Goal: Task Accomplishment & Management: Manage account settings

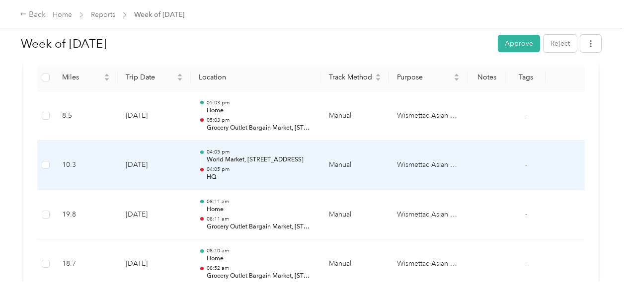
scroll to position [298, 0]
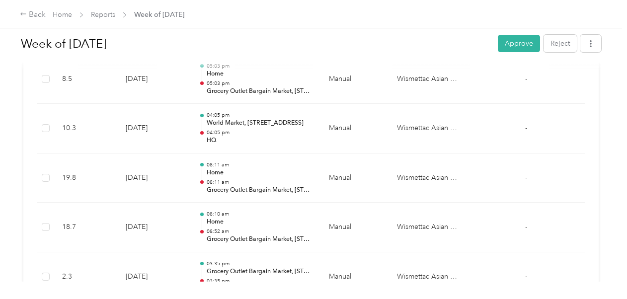
click at [510, 42] on button "Approve" at bounding box center [519, 43] width 42 height 17
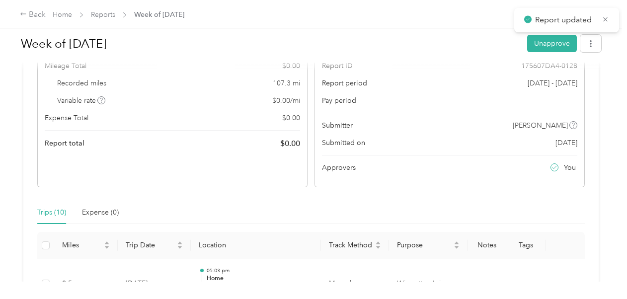
scroll to position [0, 0]
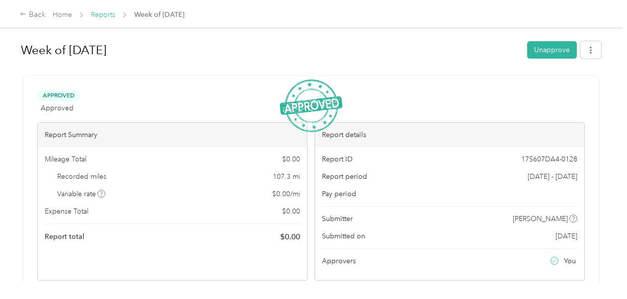
click at [108, 15] on link "Reports" at bounding box center [103, 14] width 24 height 8
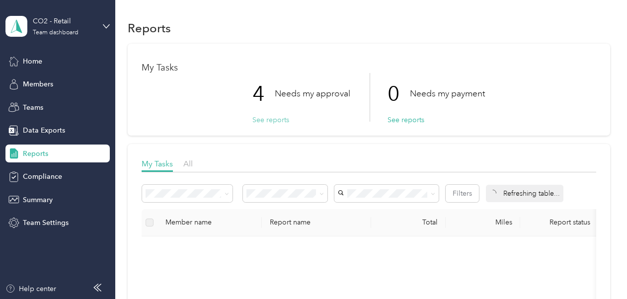
click at [272, 120] on button "See reports" at bounding box center [270, 120] width 37 height 10
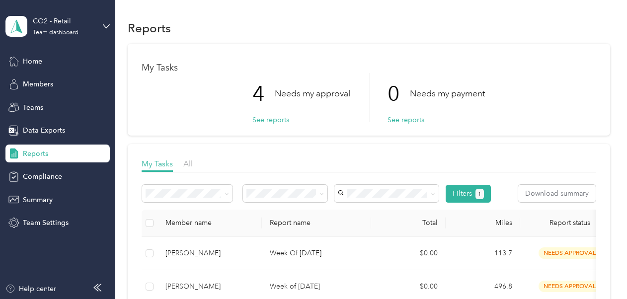
scroll to position [99, 0]
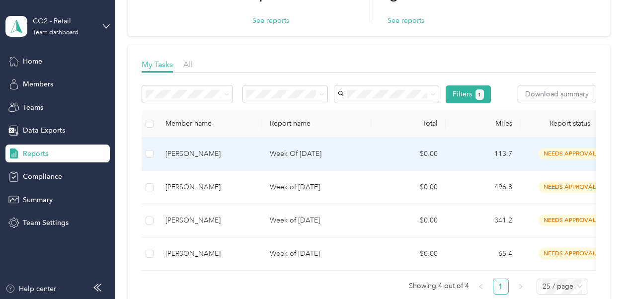
click at [330, 157] on p "Week Of [DATE]" at bounding box center [316, 153] width 93 height 11
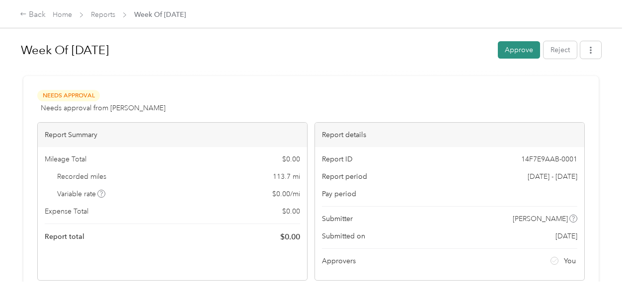
click at [511, 47] on button "Approve" at bounding box center [519, 49] width 42 height 17
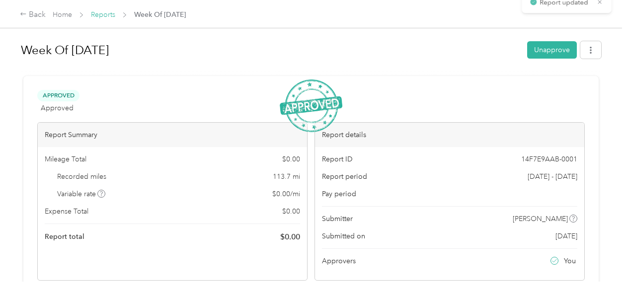
click at [96, 14] on link "Reports" at bounding box center [103, 14] width 24 height 8
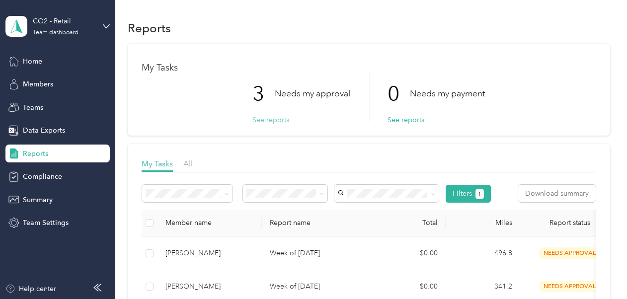
click at [272, 122] on button "See reports" at bounding box center [270, 120] width 37 height 10
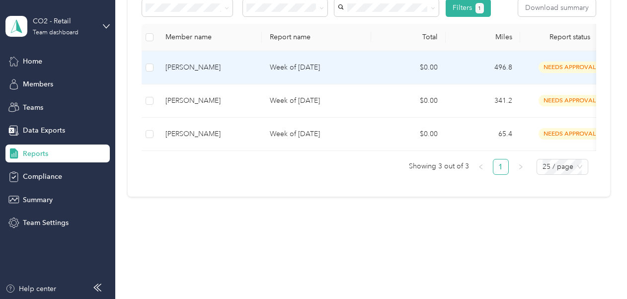
click at [323, 64] on p "Week of [DATE]" at bounding box center [316, 67] width 93 height 11
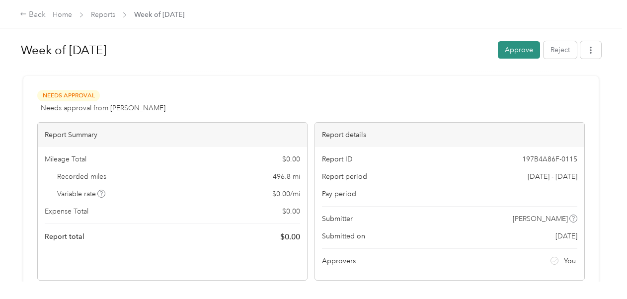
click at [509, 52] on button "Approve" at bounding box center [519, 49] width 42 height 17
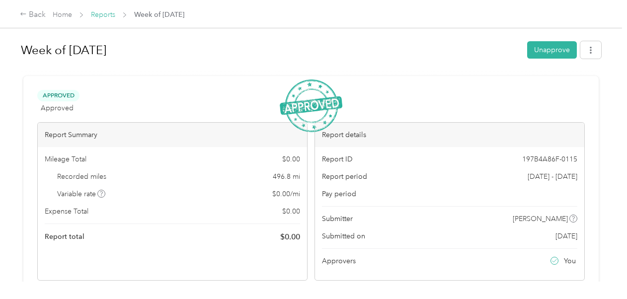
click at [105, 16] on link "Reports" at bounding box center [103, 14] width 24 height 8
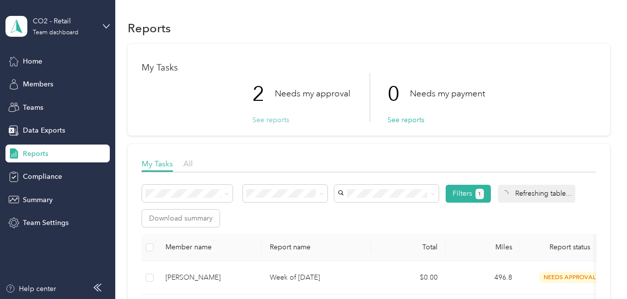
click at [260, 115] on button "See reports" at bounding box center [270, 120] width 37 height 10
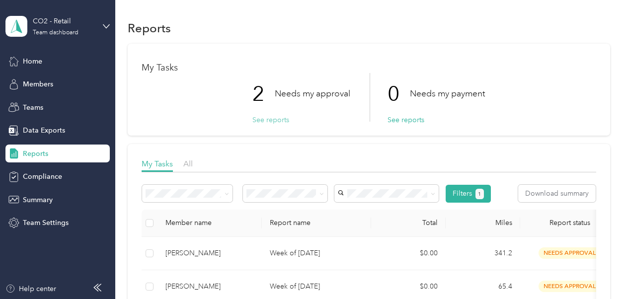
click at [260, 117] on button "See reports" at bounding box center [270, 120] width 37 height 10
click at [276, 118] on button "See reports" at bounding box center [270, 120] width 37 height 10
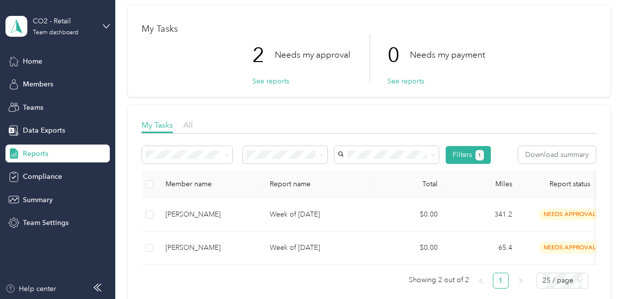
scroll to position [99, 0]
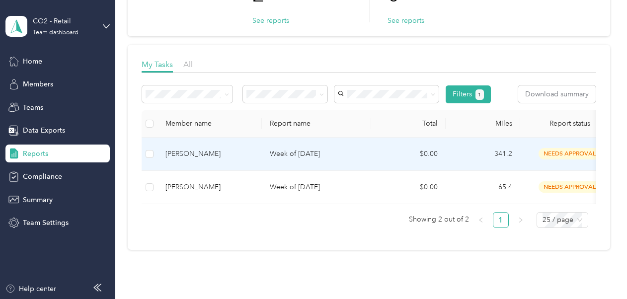
click at [294, 157] on p "Week of [DATE]" at bounding box center [316, 153] width 93 height 11
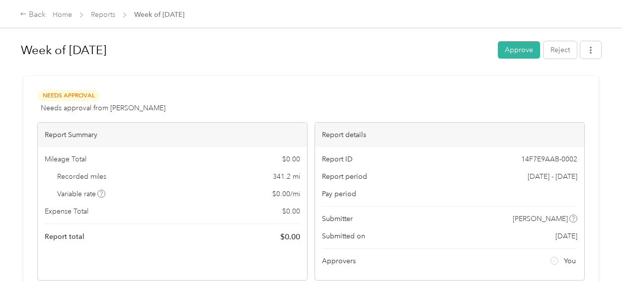
click at [504, 48] on button "Approve" at bounding box center [519, 49] width 42 height 17
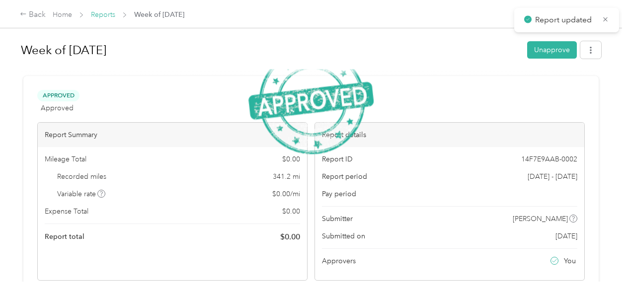
click at [106, 16] on link "Reports" at bounding box center [103, 14] width 24 height 8
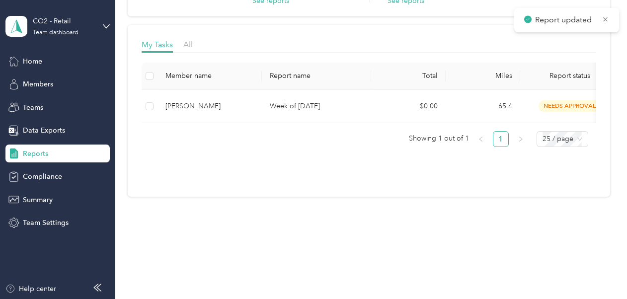
scroll to position [126, 0]
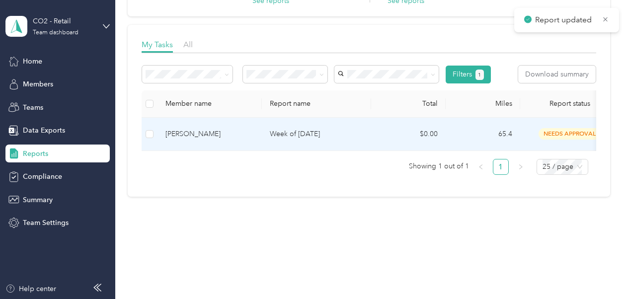
click at [210, 134] on td "[PERSON_NAME]" at bounding box center [209, 134] width 104 height 33
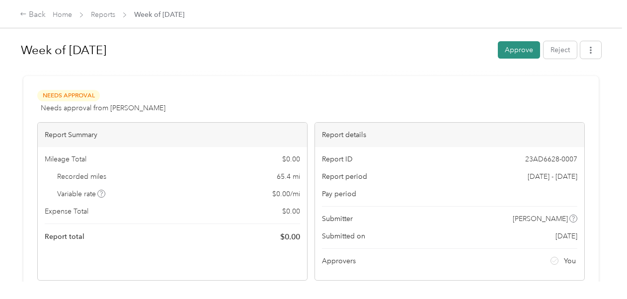
click at [517, 54] on button "Approve" at bounding box center [519, 49] width 42 height 17
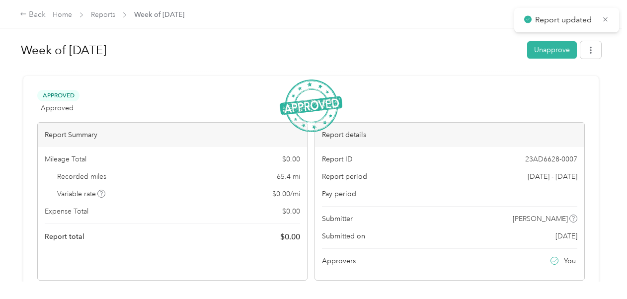
click at [104, 16] on link "Reports" at bounding box center [103, 14] width 24 height 8
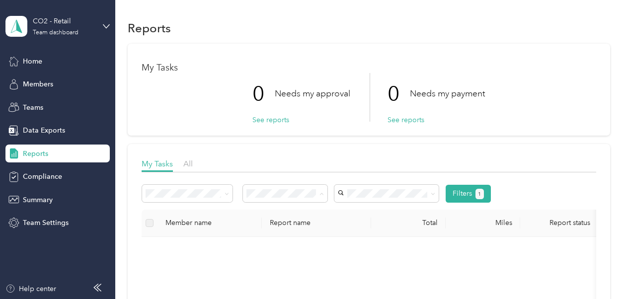
click at [283, 139] on span "Approved by me" at bounding box center [277, 140] width 55 height 8
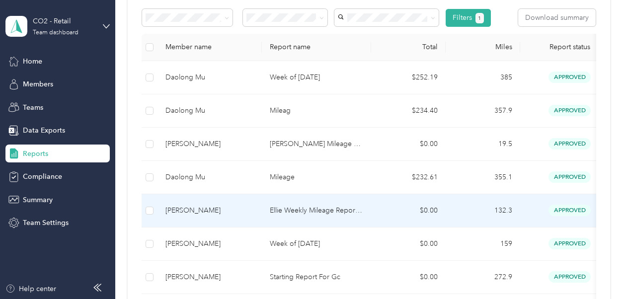
scroll to position [76, 0]
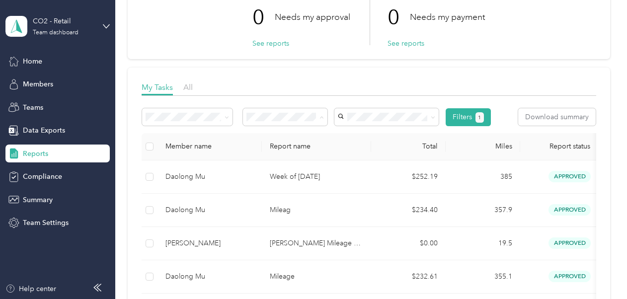
click at [179, 121] on span at bounding box center [187, 116] width 90 height 17
click at [143, 156] on li "Fixed reports" at bounding box center [187, 152] width 90 height 17
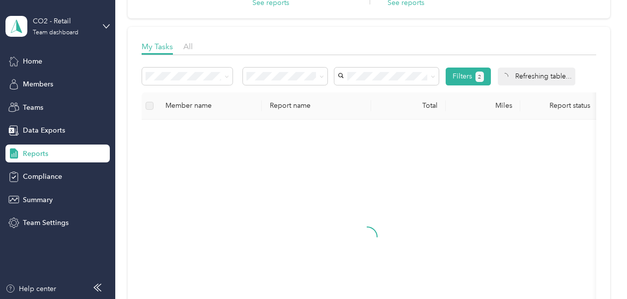
scroll to position [126, 0]
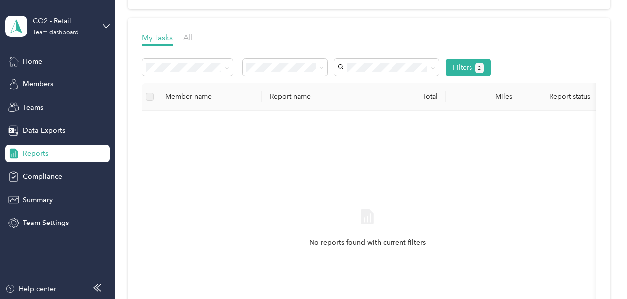
click at [195, 87] on li "Variable reports" at bounding box center [187, 84] width 90 height 17
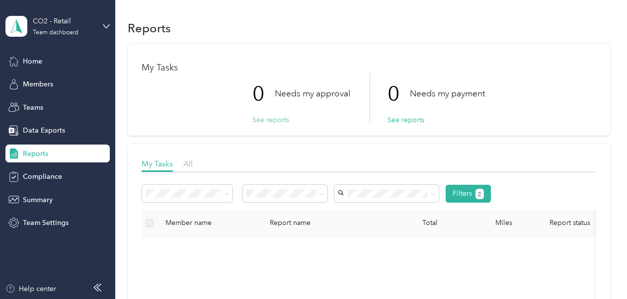
click at [265, 116] on button "See reports" at bounding box center [270, 120] width 37 height 10
click at [227, 193] on icon at bounding box center [226, 194] width 4 height 4
click at [187, 247] on li "All reports" at bounding box center [187, 245] width 90 height 17
click at [289, 140] on span "Approved by me" at bounding box center [277, 140] width 55 height 8
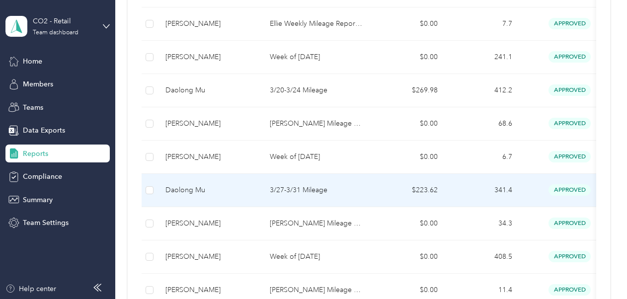
scroll to position [921, 0]
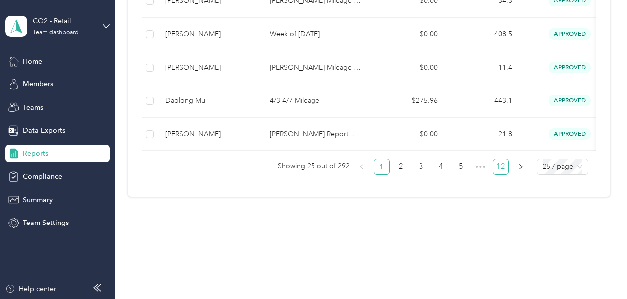
click at [497, 168] on link "12" at bounding box center [500, 166] width 15 height 15
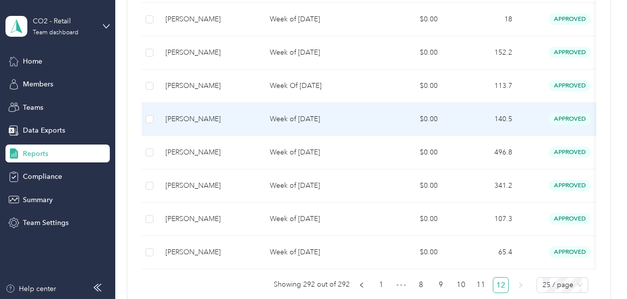
scroll to position [513, 0]
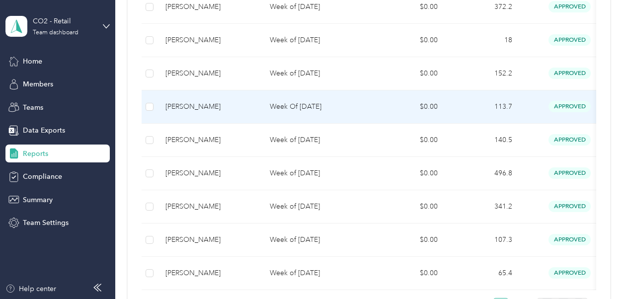
click at [316, 101] on p "Week Of [DATE]" at bounding box center [316, 106] width 93 height 11
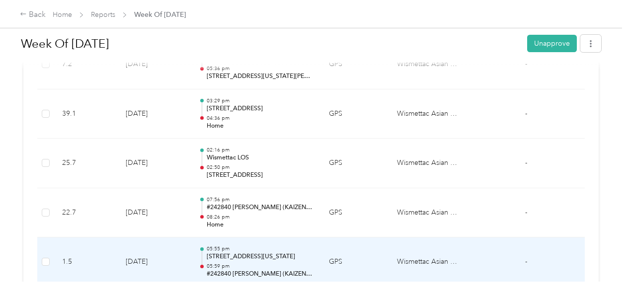
scroll to position [356, 0]
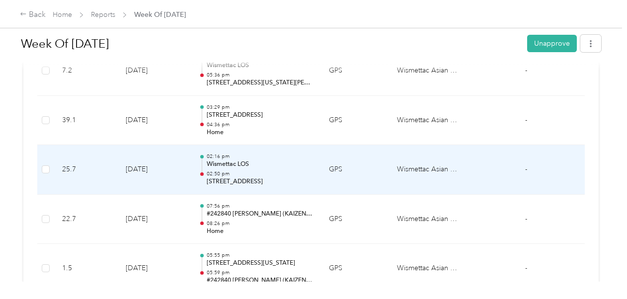
click at [297, 185] on td "02:16 pm Wismettac LOS 02:50 pm [STREET_ADDRESS]" at bounding box center [256, 170] width 131 height 50
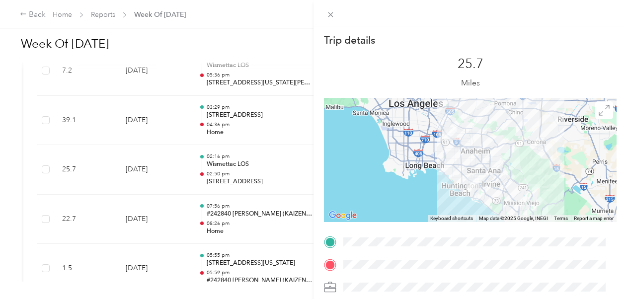
click at [544, 57] on div "25.7 Miles" at bounding box center [470, 72] width 293 height 51
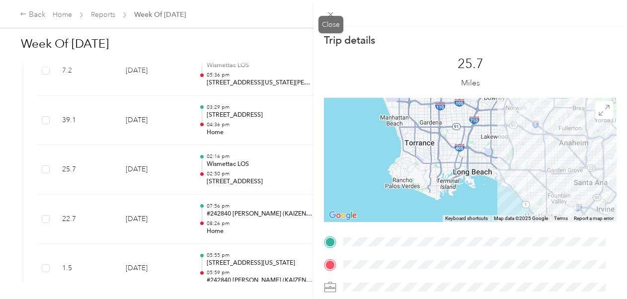
drag, startPoint x: 329, startPoint y: 14, endPoint x: 325, endPoint y: 22, distance: 8.7
click at [329, 14] on icon at bounding box center [330, 14] width 8 height 8
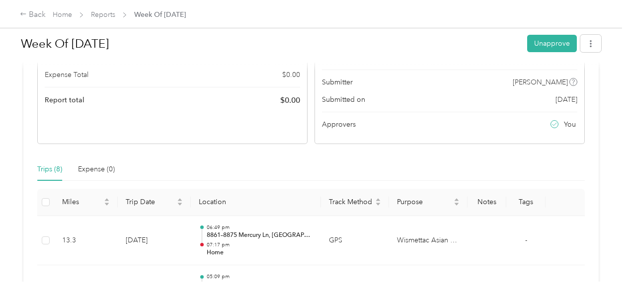
scroll to position [0, 0]
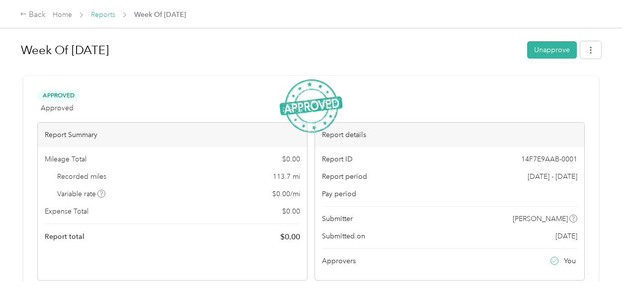
click at [100, 12] on link "Reports" at bounding box center [103, 14] width 24 height 8
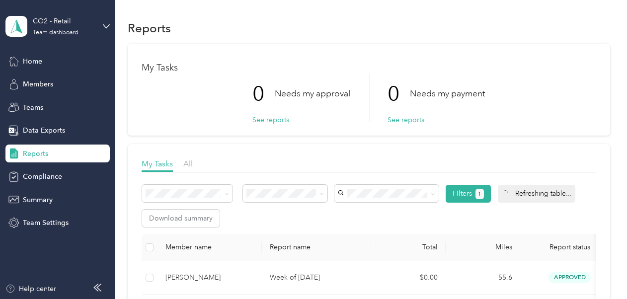
scroll to position [50, 0]
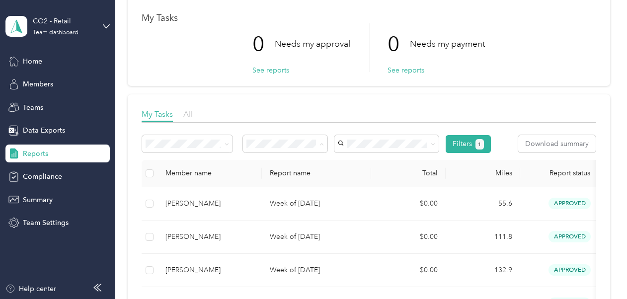
click at [189, 114] on span "All" at bounding box center [187, 113] width 9 height 9
click at [153, 109] on div "My Tasks" at bounding box center [157, 114] width 31 height 12
click at [285, 218] on li "Approved by me" at bounding box center [285, 213] width 85 height 17
click at [387, 123] on div at bounding box center [369, 125] width 454 height 5
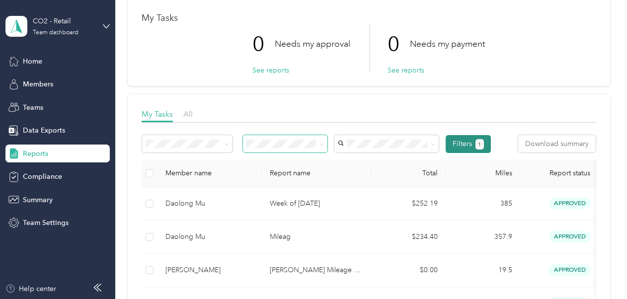
click at [455, 144] on button "Filters 1" at bounding box center [467, 144] width 45 height 18
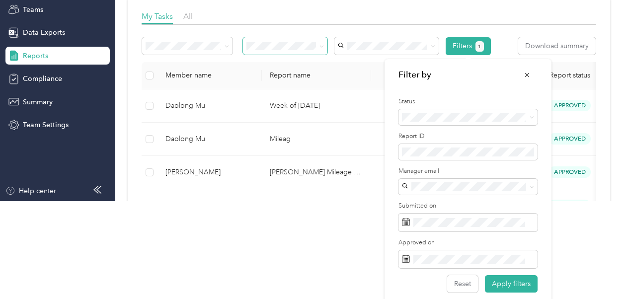
scroll to position [99, 0]
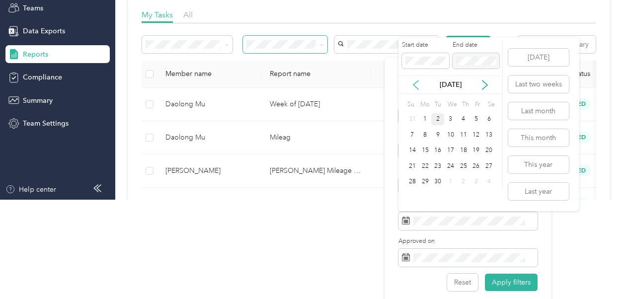
click at [417, 86] on icon at bounding box center [416, 85] width 10 height 10
click at [413, 163] on div "17" at bounding box center [412, 166] width 13 height 12
click at [410, 199] on div "31" at bounding box center [412, 197] width 13 height 12
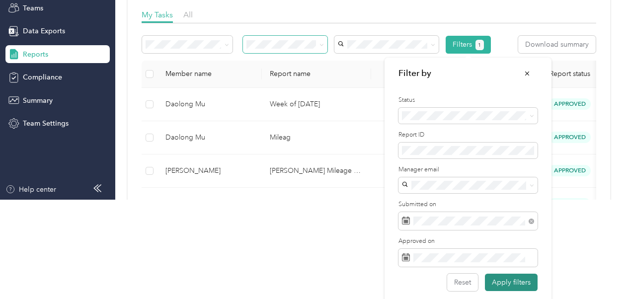
click at [512, 287] on button "Apply filters" at bounding box center [511, 282] width 53 height 17
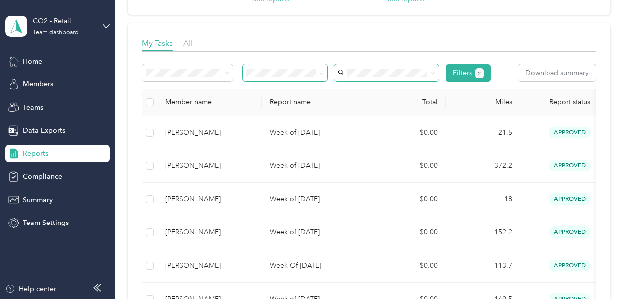
scroll to position [99, 0]
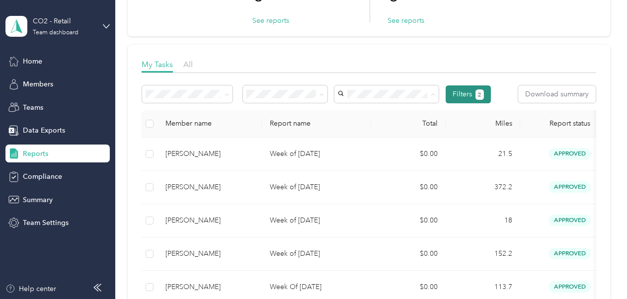
click at [461, 91] on button "Filters 2" at bounding box center [467, 94] width 45 height 18
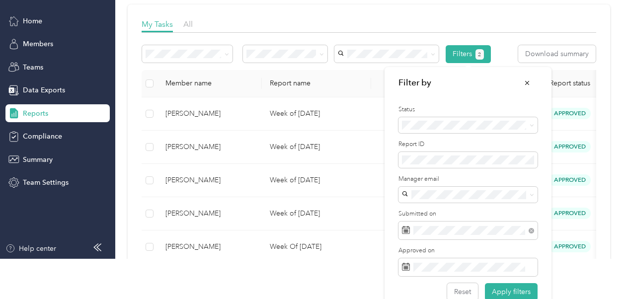
scroll to position [56, 0]
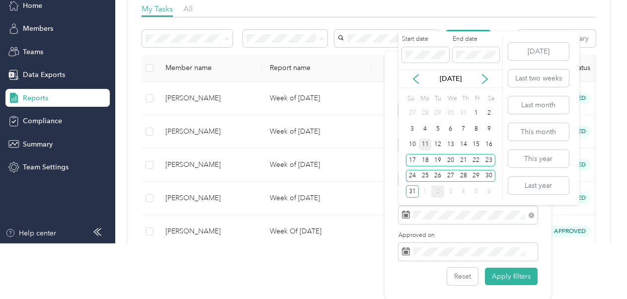
click at [424, 142] on div "11" at bounding box center [425, 145] width 13 height 12
click at [412, 187] on div "31" at bounding box center [412, 191] width 13 height 12
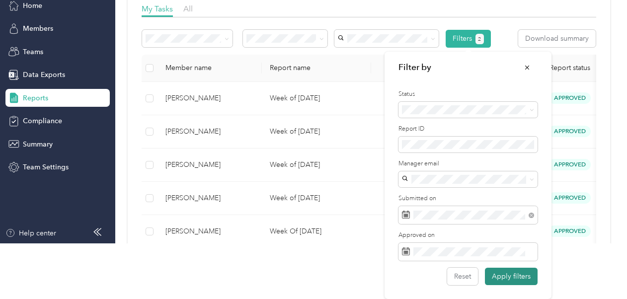
click at [516, 279] on button "Apply filters" at bounding box center [511, 276] width 53 height 17
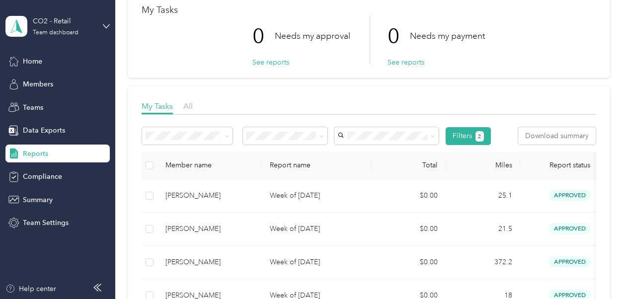
scroll to position [50, 0]
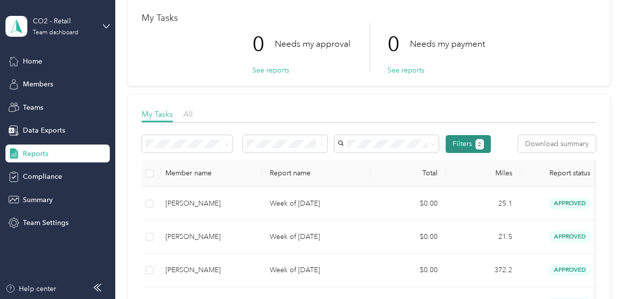
click at [453, 150] on button "Filters 2" at bounding box center [467, 144] width 45 height 18
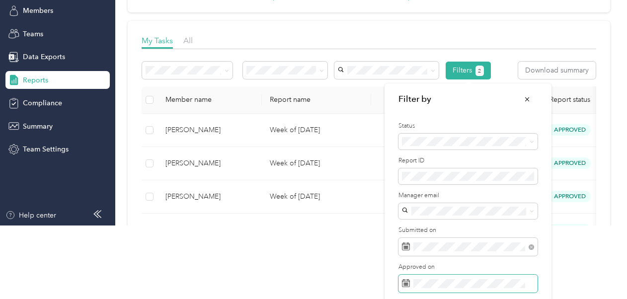
scroll to position [105, 0]
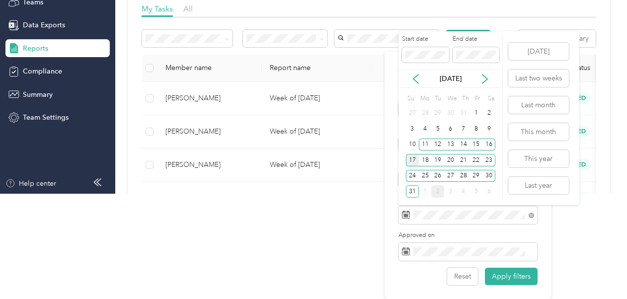
click at [413, 158] on div "17" at bounding box center [412, 160] width 13 height 12
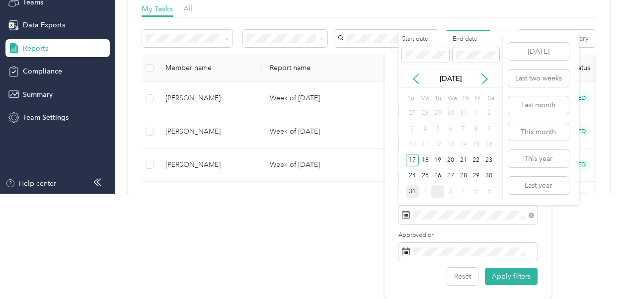
click at [410, 192] on div "31" at bounding box center [412, 191] width 13 height 12
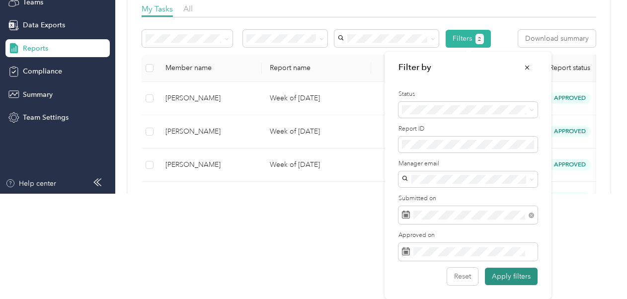
click at [509, 279] on button "Apply filters" at bounding box center [511, 276] width 53 height 17
